Goal: Task Accomplishment & Management: Use online tool/utility

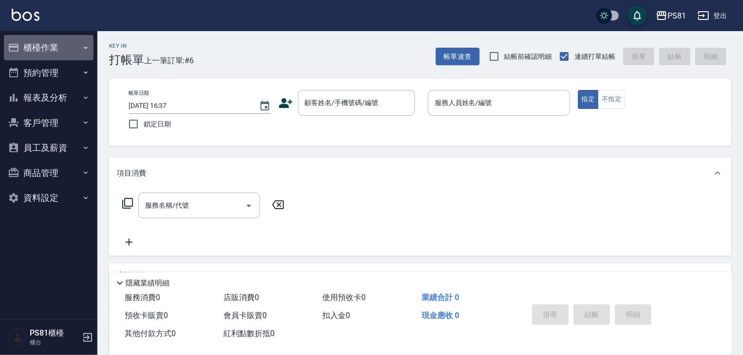
click at [53, 56] on button "櫃檯作業" at bounding box center [49, 47] width 90 height 25
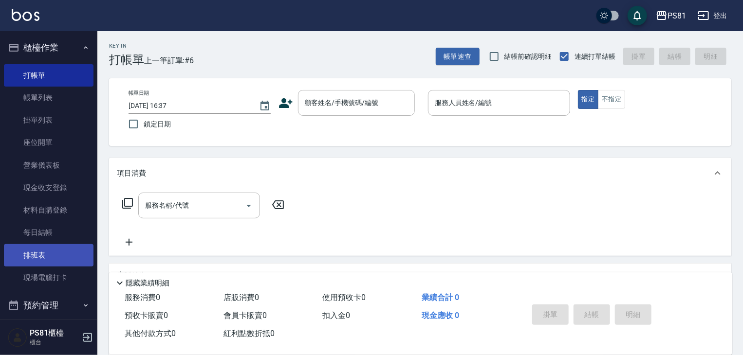
click at [80, 266] on link "排班表" at bounding box center [49, 255] width 90 height 22
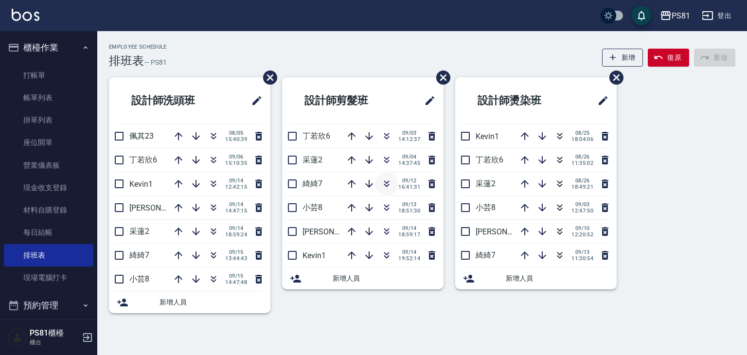
click at [391, 187] on icon "button" at bounding box center [387, 184] width 12 height 12
click at [38, 68] on link "打帳單" at bounding box center [49, 75] width 90 height 22
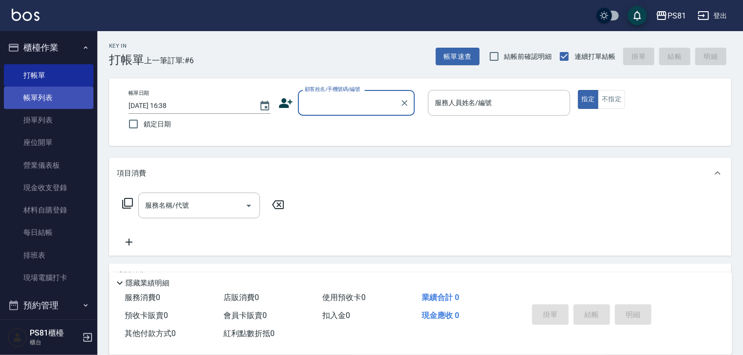
click at [71, 93] on link "帳單列表" at bounding box center [49, 98] width 90 height 22
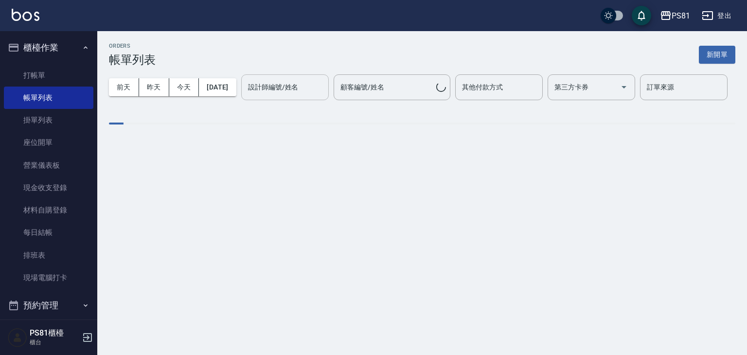
click at [246, 96] on input "設計師編號/姓名" at bounding box center [285, 87] width 79 height 17
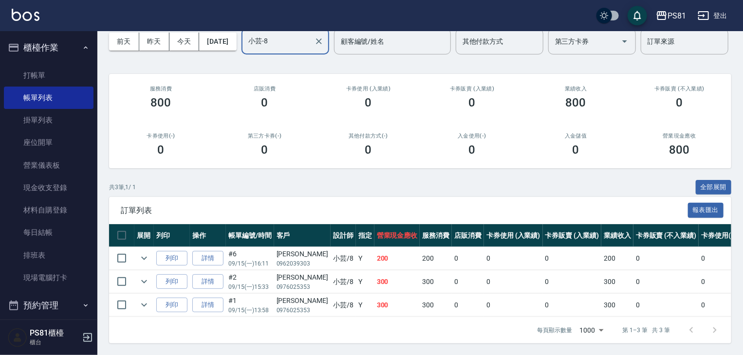
scroll to position [83, 0]
type input "小芸-8"
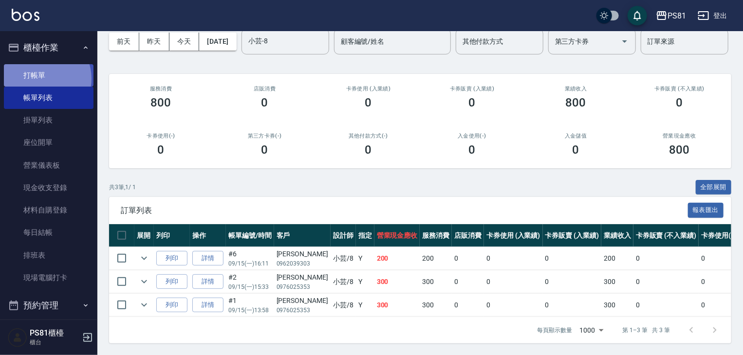
click at [41, 78] on link "打帳單" at bounding box center [49, 75] width 90 height 22
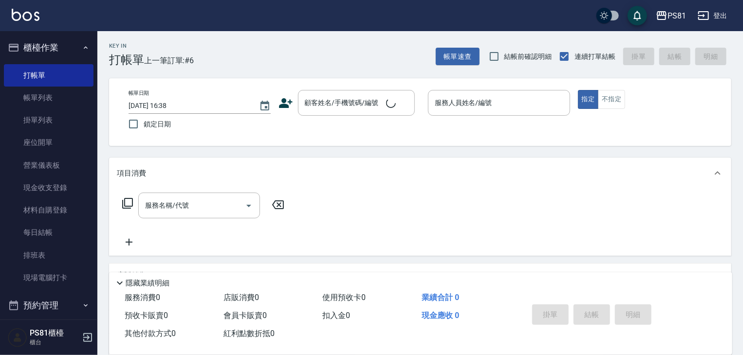
click at [256, 55] on div "Key In 打帳單 上一筆訂單:#6 帳單速查 結帳前確認明細 連續打單結帳 掛單 結帳 明細" at bounding box center [414, 49] width 634 height 36
